Goal: Task Accomplishment & Management: Use online tool/utility

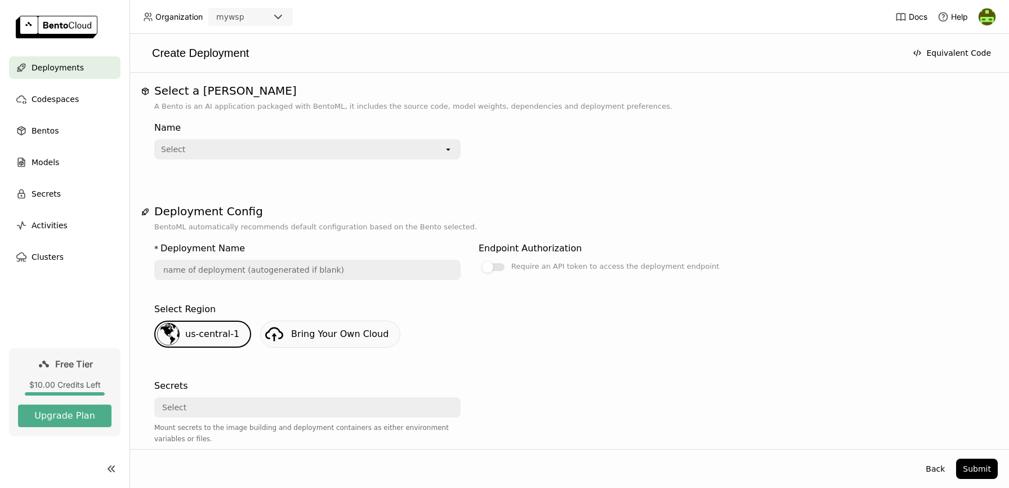
scroll to position [118, 0]
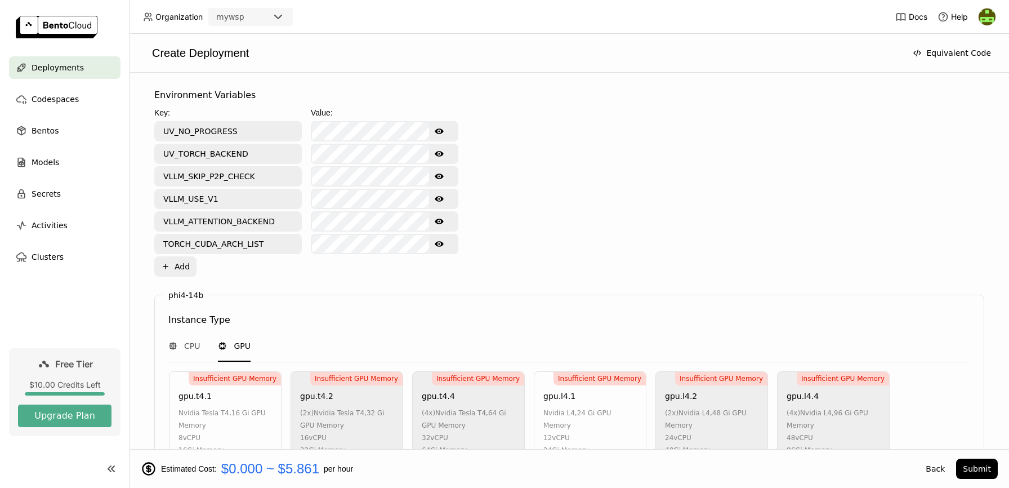
scroll to position [447, 0]
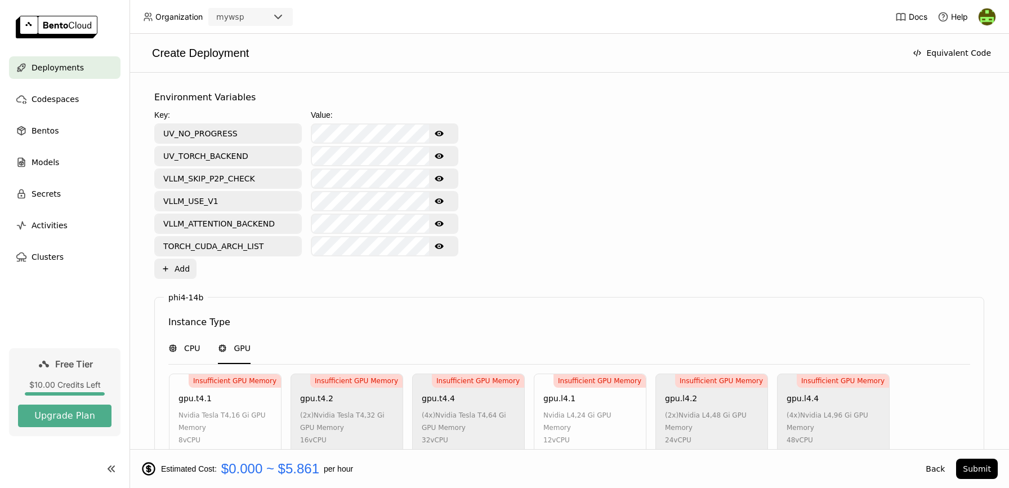
click at [188, 344] on span "CPU" at bounding box center [192, 347] width 16 height 11
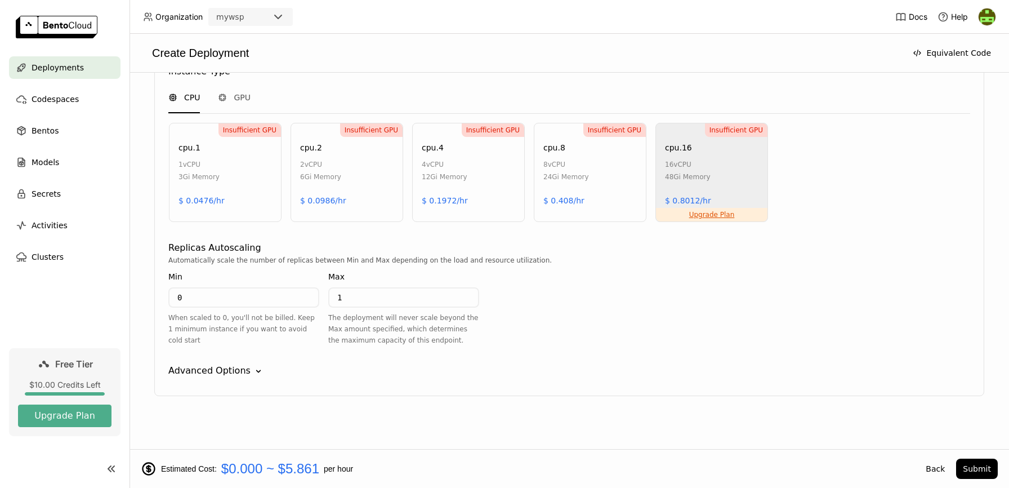
scroll to position [698, 0]
click at [239, 105] on div "GPU" at bounding box center [234, 97] width 33 height 30
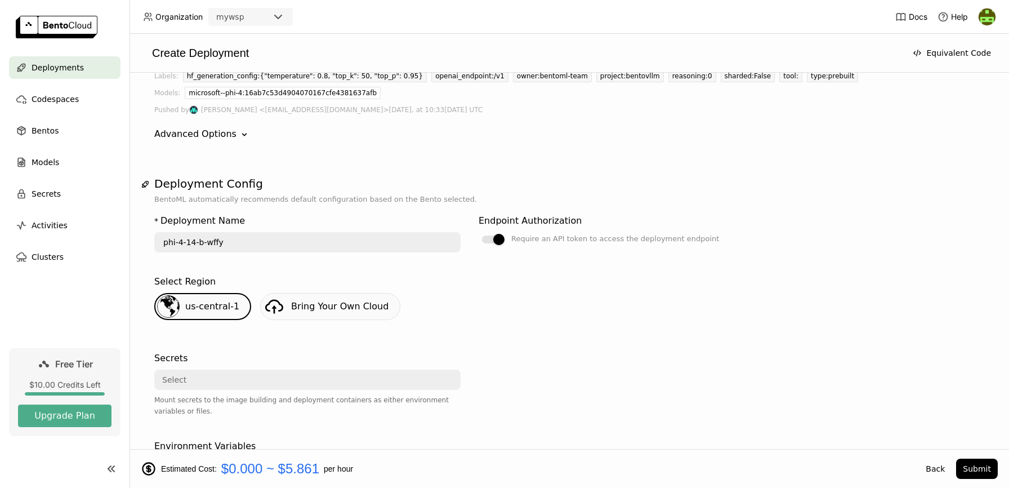
scroll to position [95, 0]
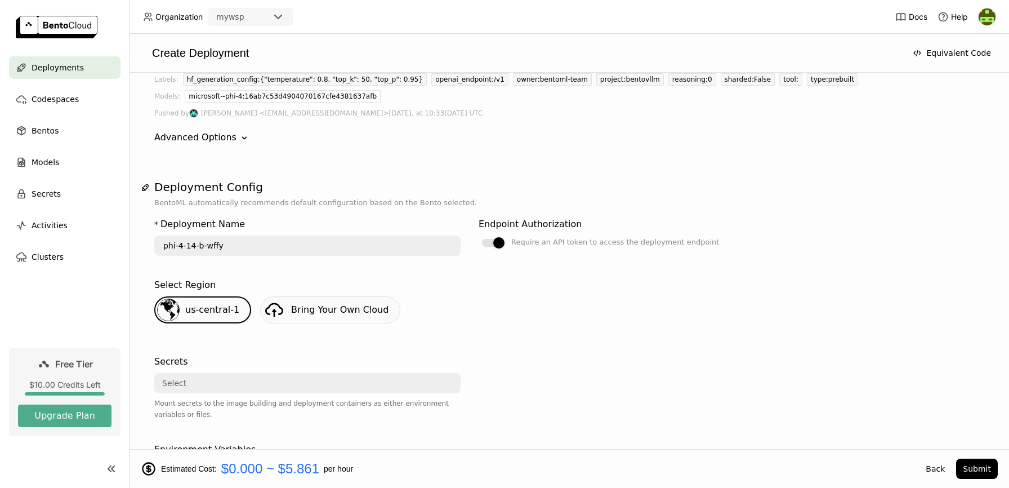
click at [425, 381] on div "Select" at bounding box center [303, 383] width 297 height 18
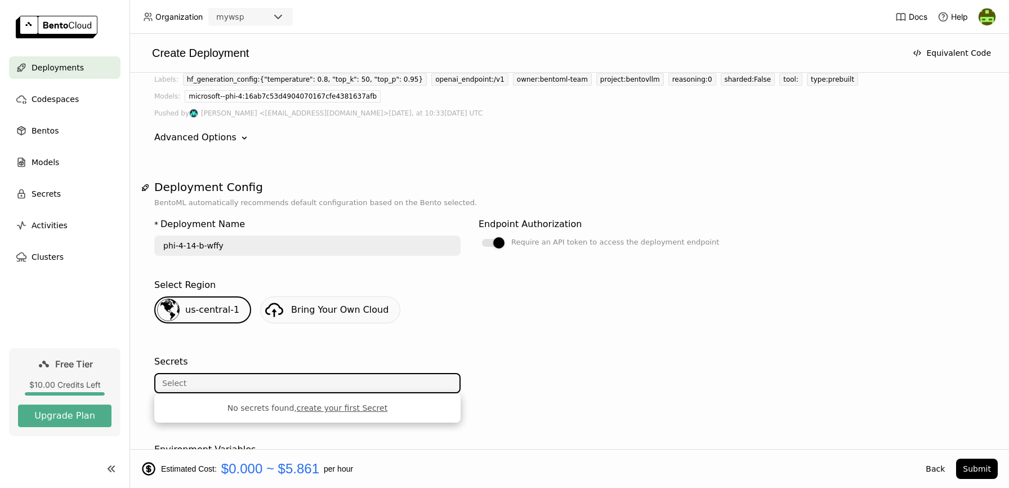
click at [513, 367] on div at bounding box center [632, 394] width 306 height 88
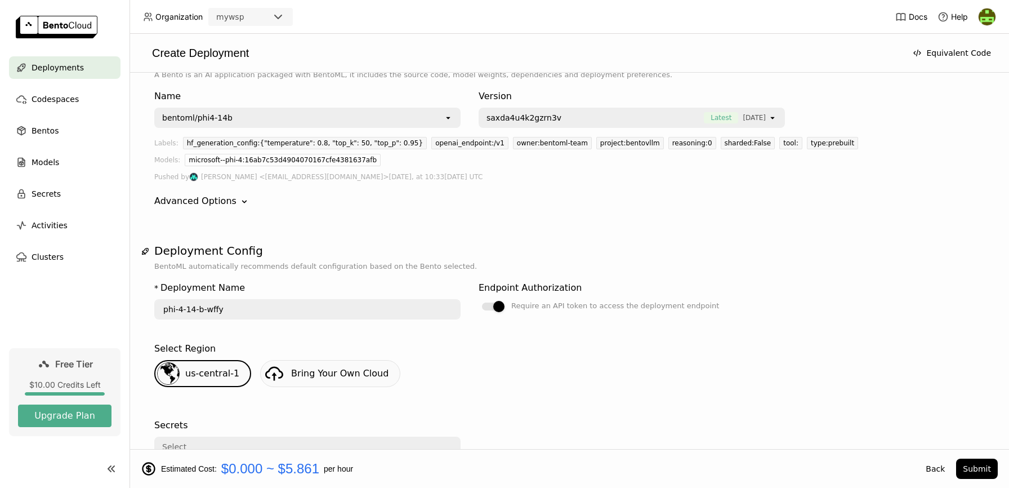
scroll to position [32, 0]
click at [239, 204] on icon "Down" at bounding box center [244, 200] width 11 height 11
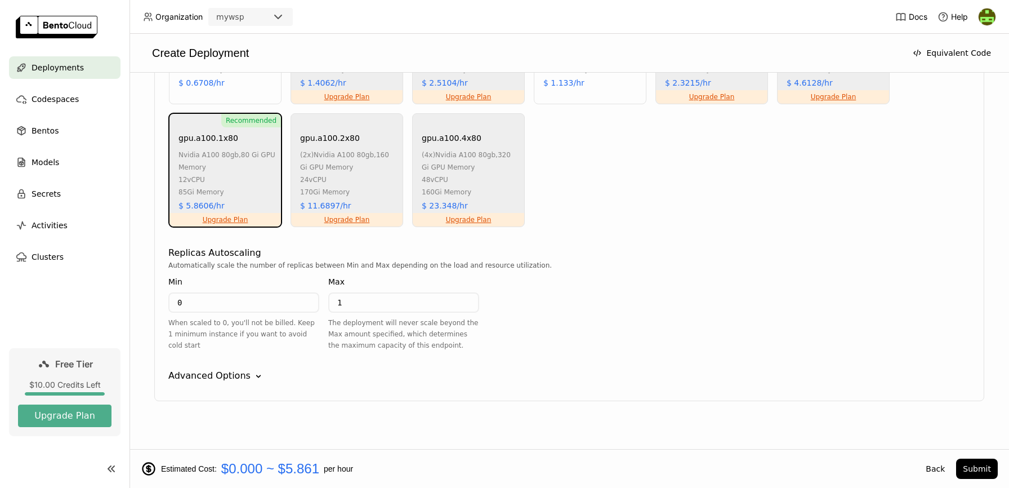
scroll to position [890, 0]
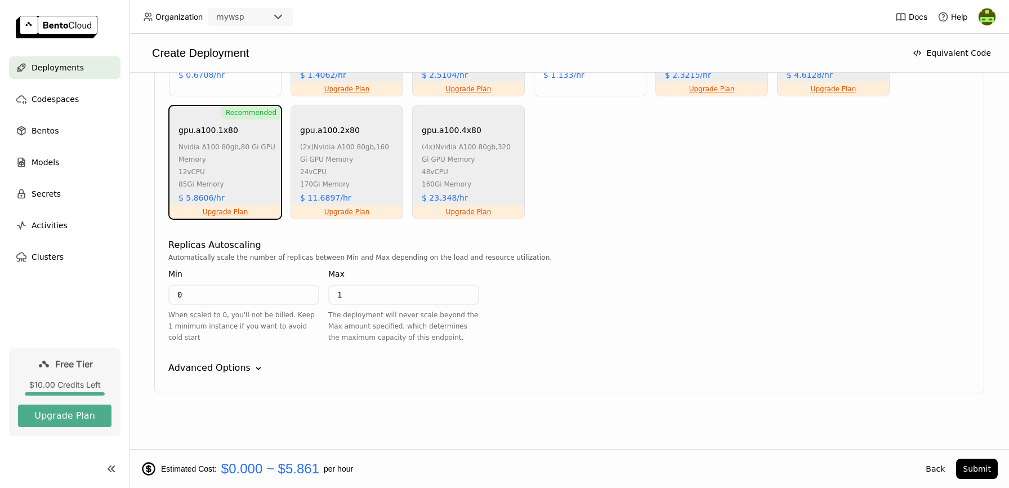
click at [215, 371] on div "Advanced Options" at bounding box center [209, 368] width 82 height 14
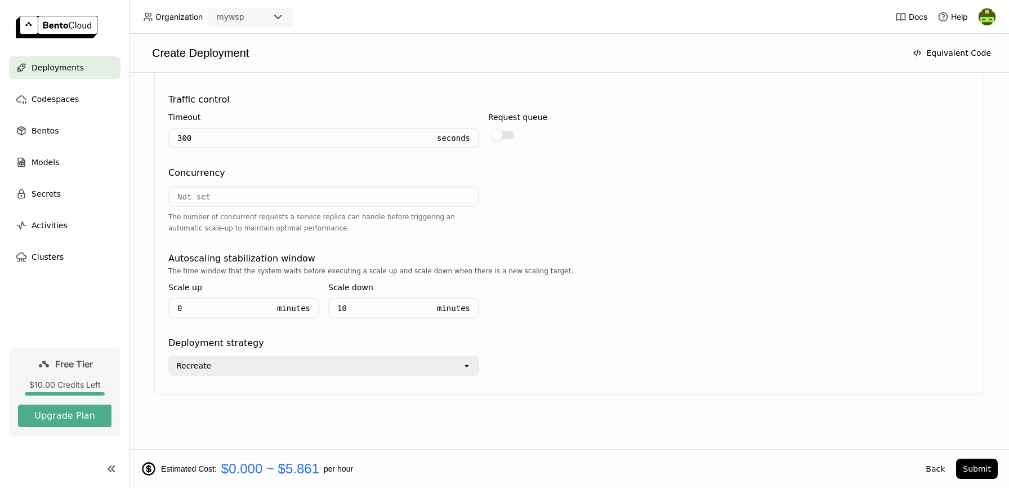
scroll to position [1191, 0]
click at [233, 362] on div "Recreate" at bounding box center [316, 364] width 293 height 18
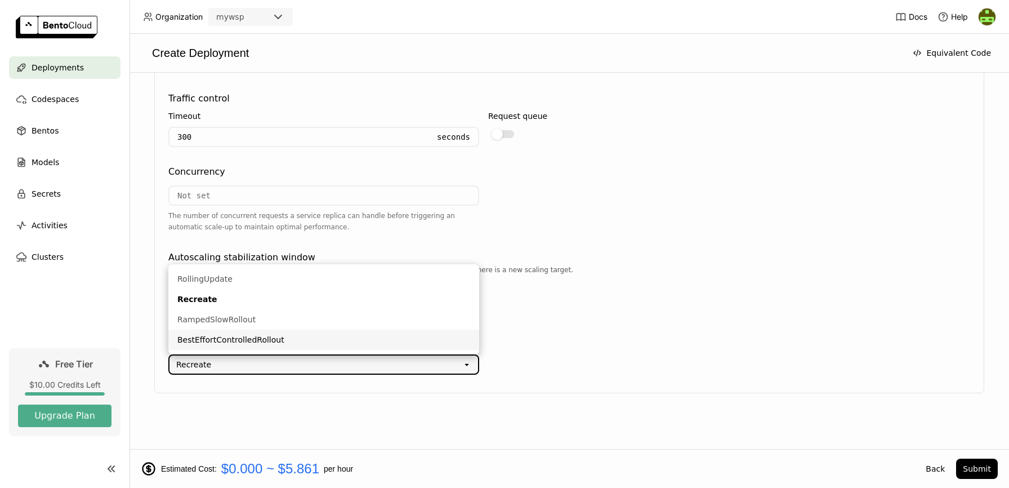
click at [585, 347] on div "Deployment strategy" at bounding box center [569, 342] width 802 height 14
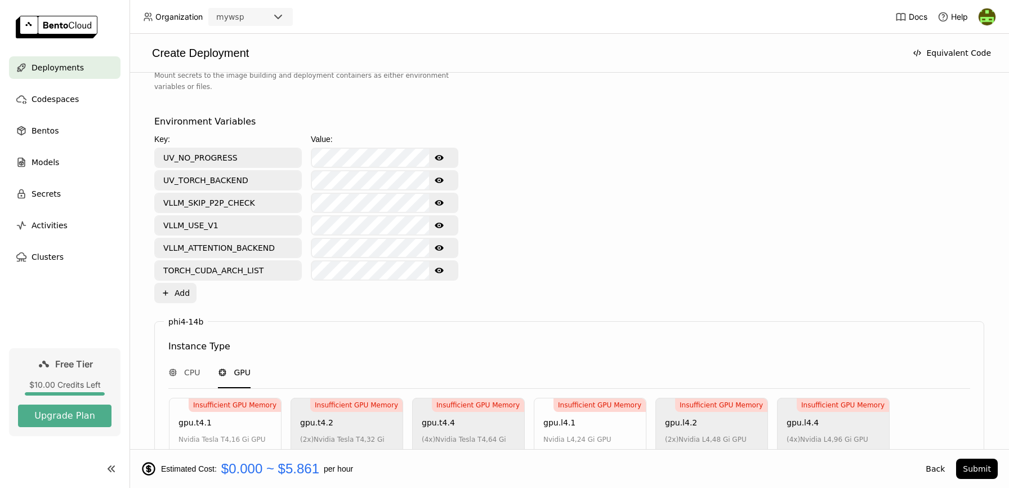
scroll to position [474, 0]
click at [195, 375] on span "CPU" at bounding box center [192, 372] width 16 height 11
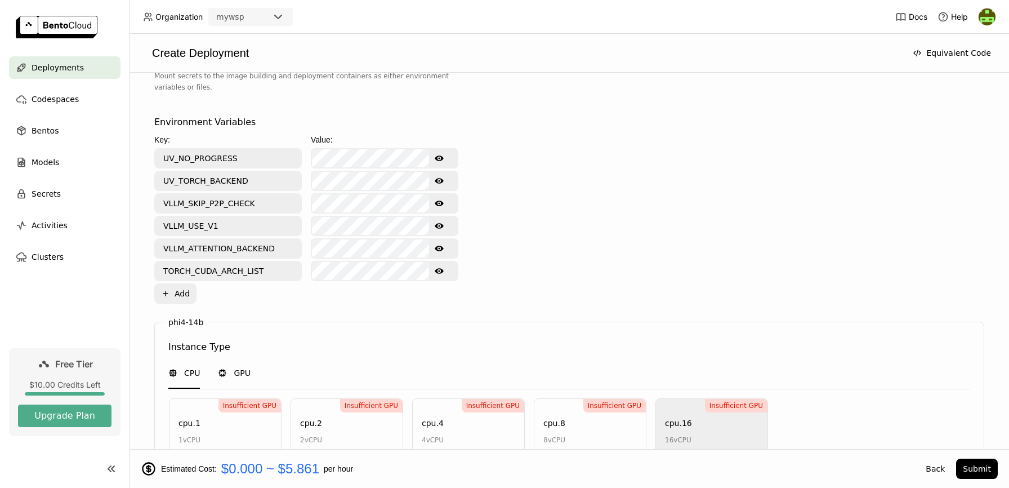
click at [246, 375] on span "GPU" at bounding box center [242, 372] width 17 height 11
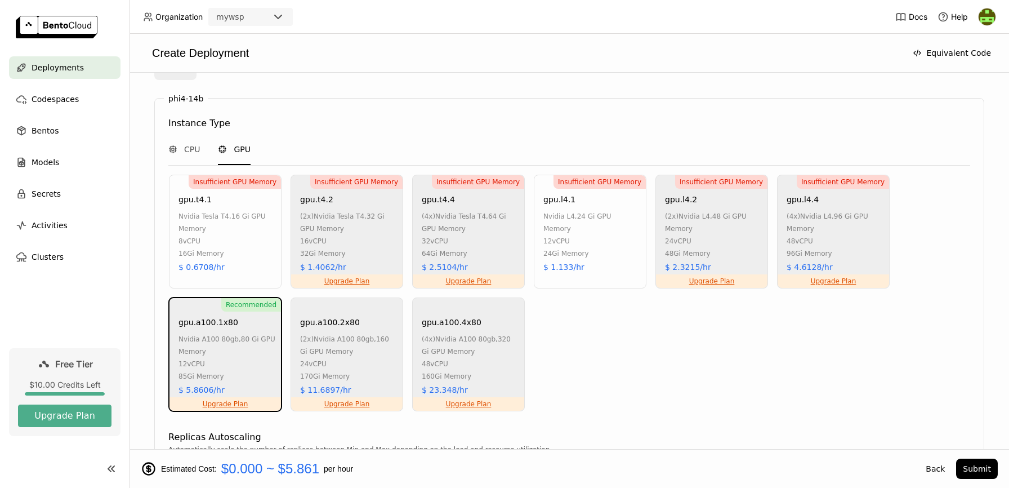
scroll to position [743, 0]
